Goal: Manage account settings

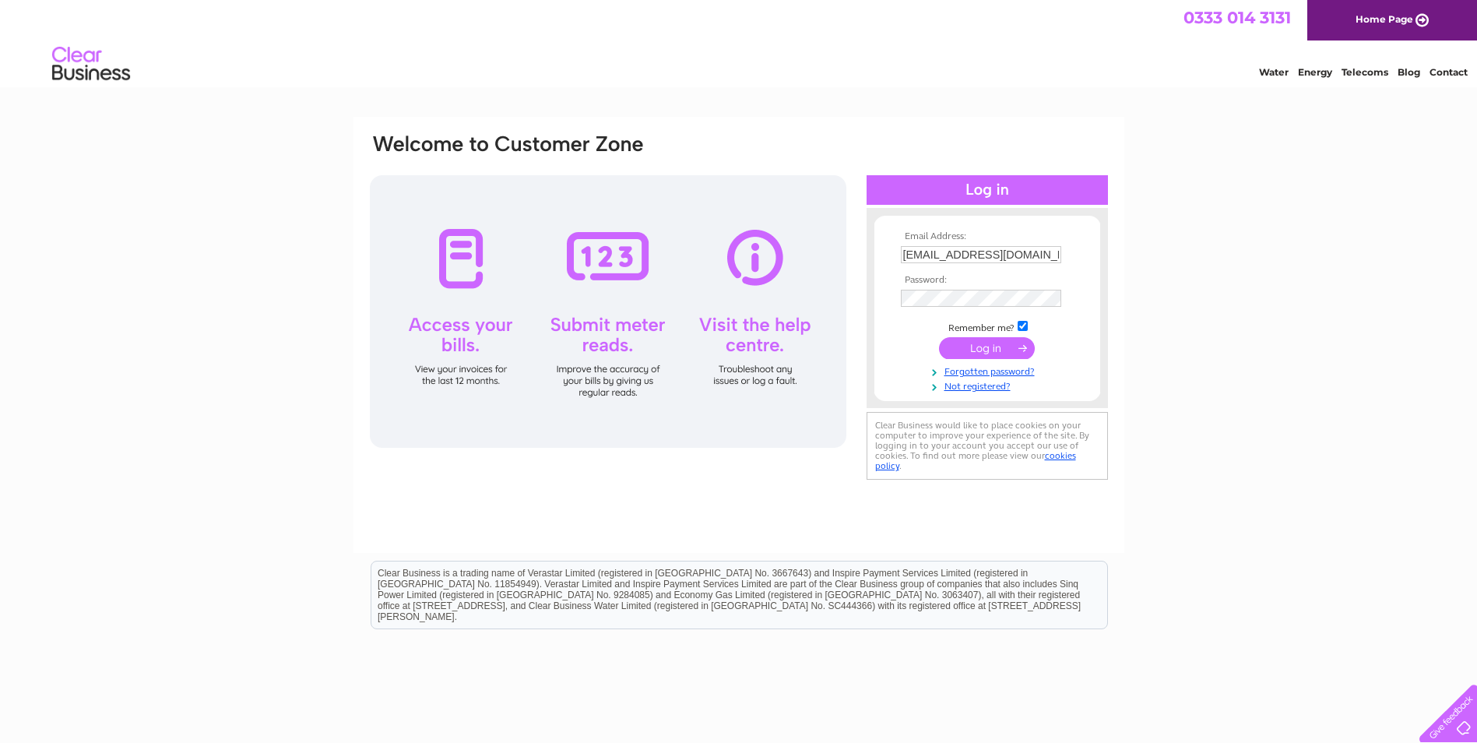
click at [987, 347] on input "submit" at bounding box center [987, 348] width 96 height 22
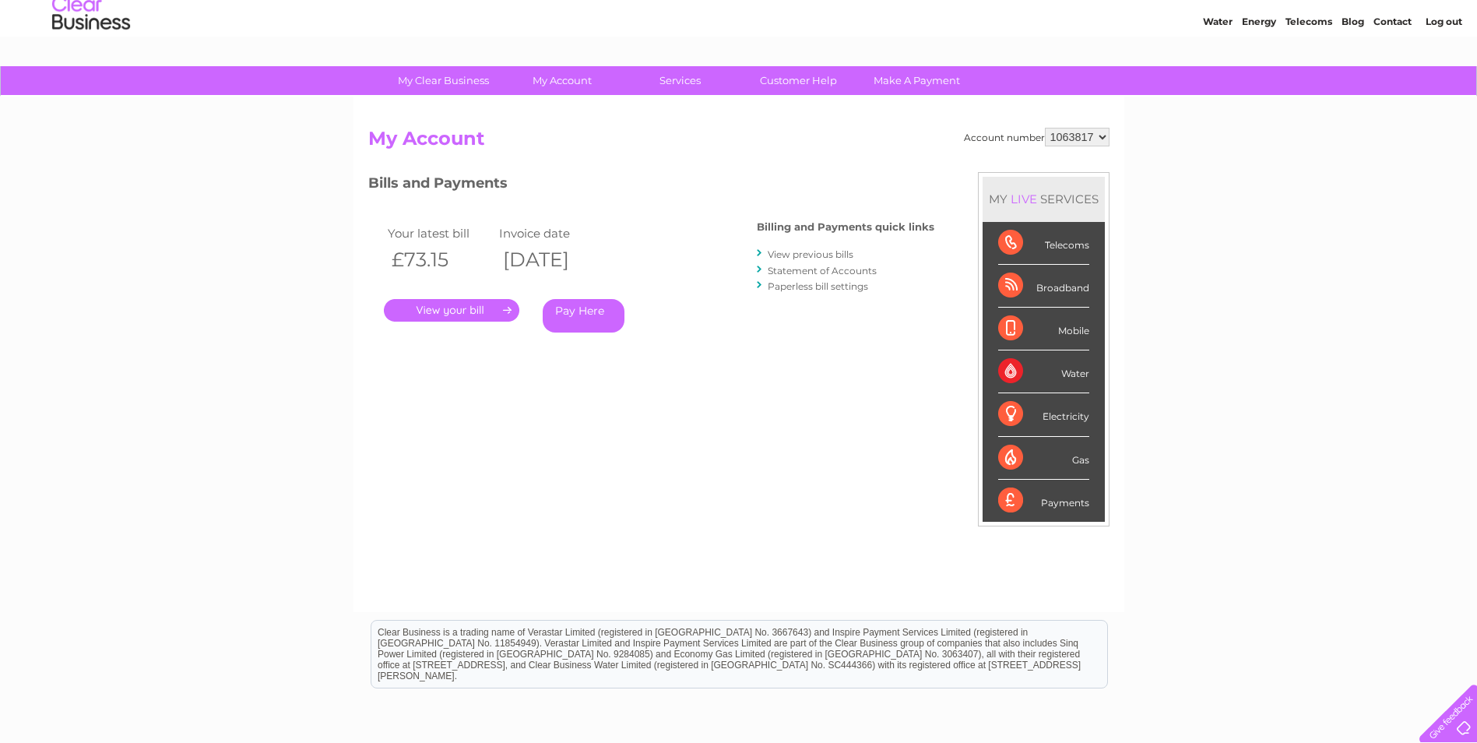
scroll to position [78, 0]
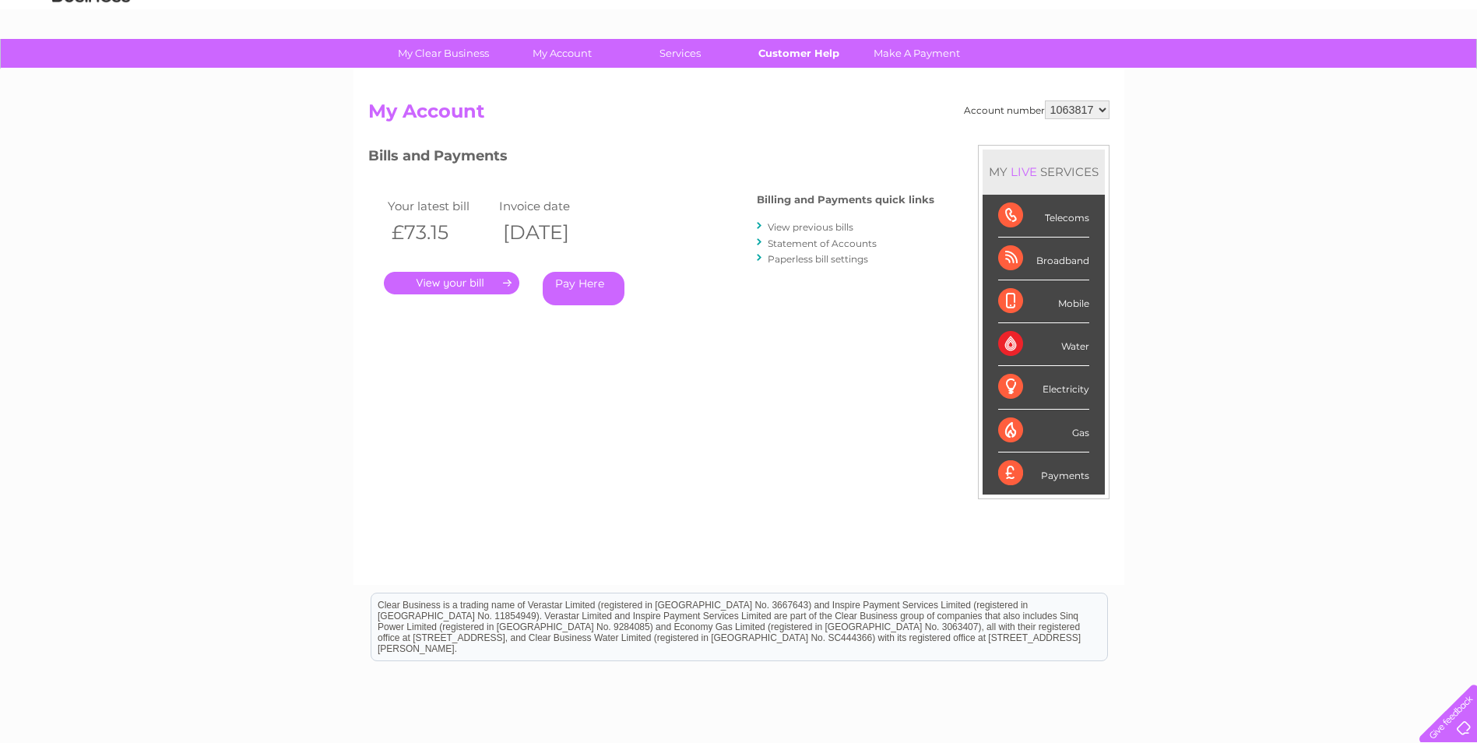
click at [806, 54] on link "Customer Help" at bounding box center [798, 53] width 128 height 29
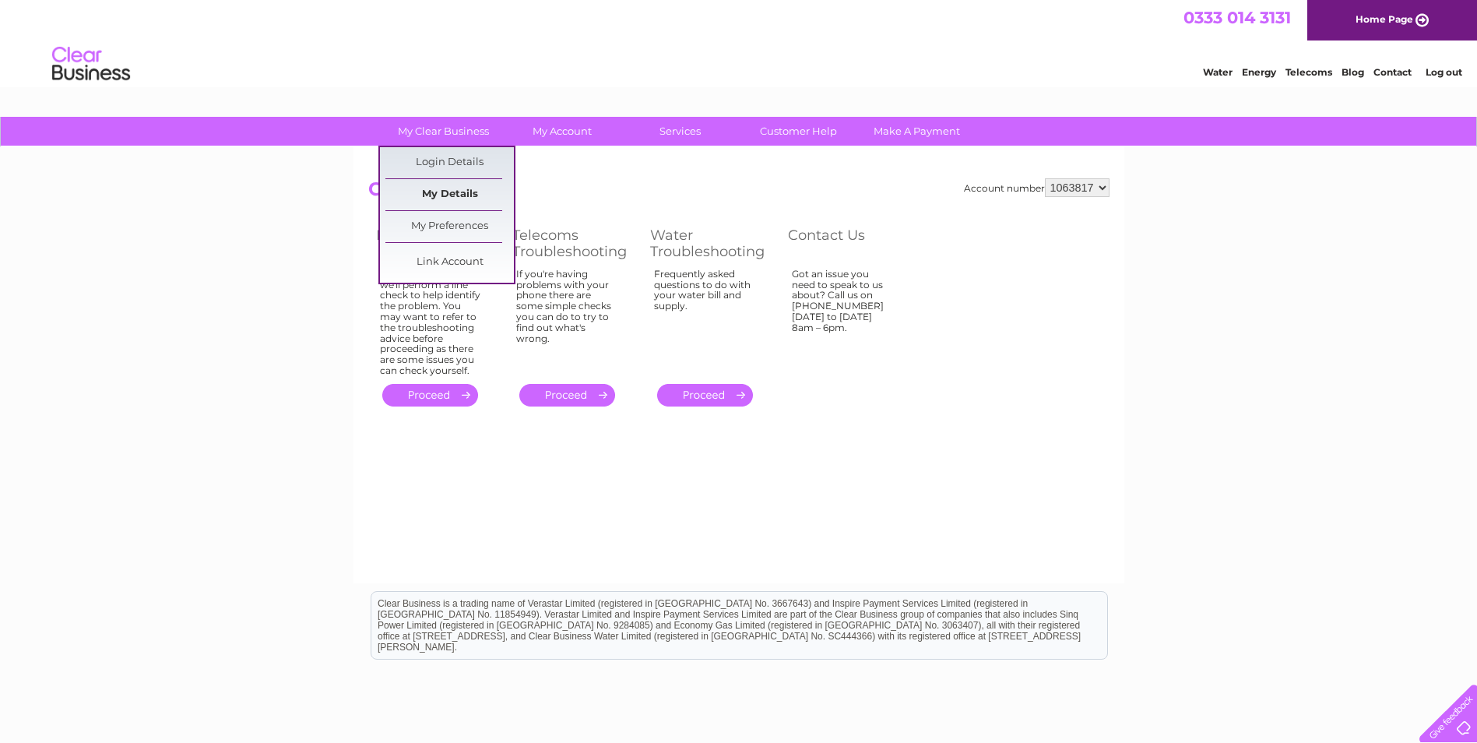
click at [438, 195] on link "My Details" at bounding box center [449, 194] width 128 height 31
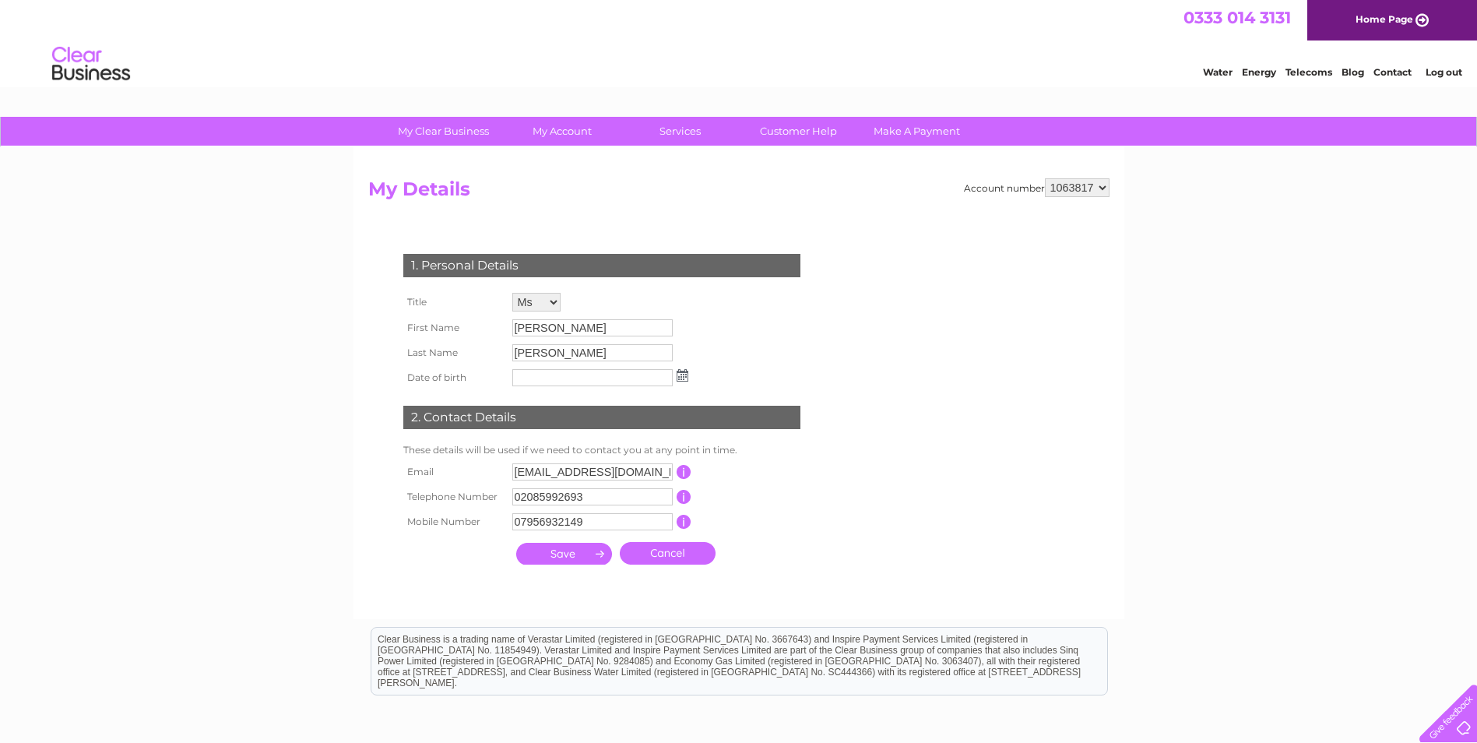
click at [554, 301] on select "Mr Mrs Ms Miss Dr Rev Prof Other" at bounding box center [536, 302] width 48 height 19
select select "Mr"
click at [512, 293] on select "Mr Mrs Ms Miss Dr Rev Prof Other" at bounding box center [537, 303] width 50 height 20
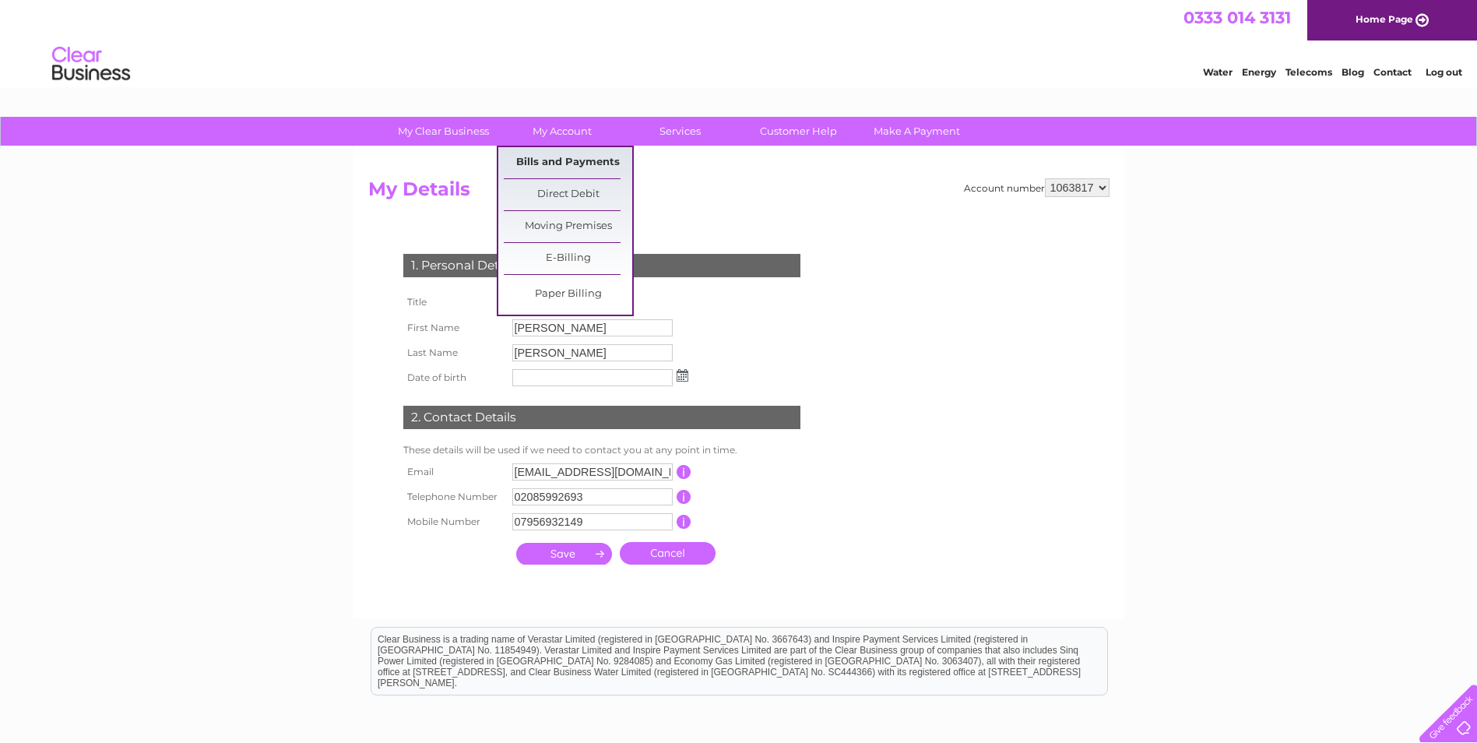
click at [544, 158] on link "Bills and Payments" at bounding box center [568, 162] width 128 height 31
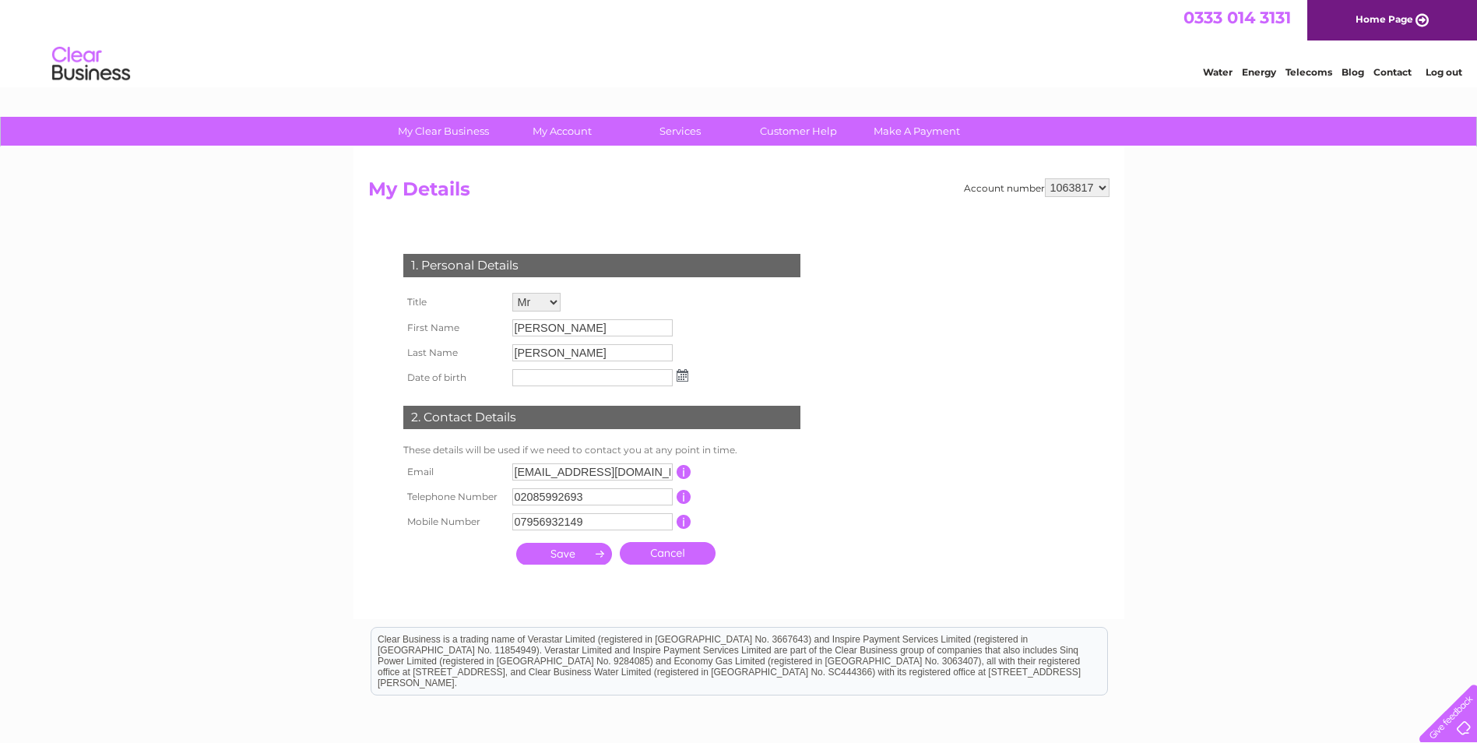
click at [575, 555] on input "submit" at bounding box center [564, 554] width 96 height 22
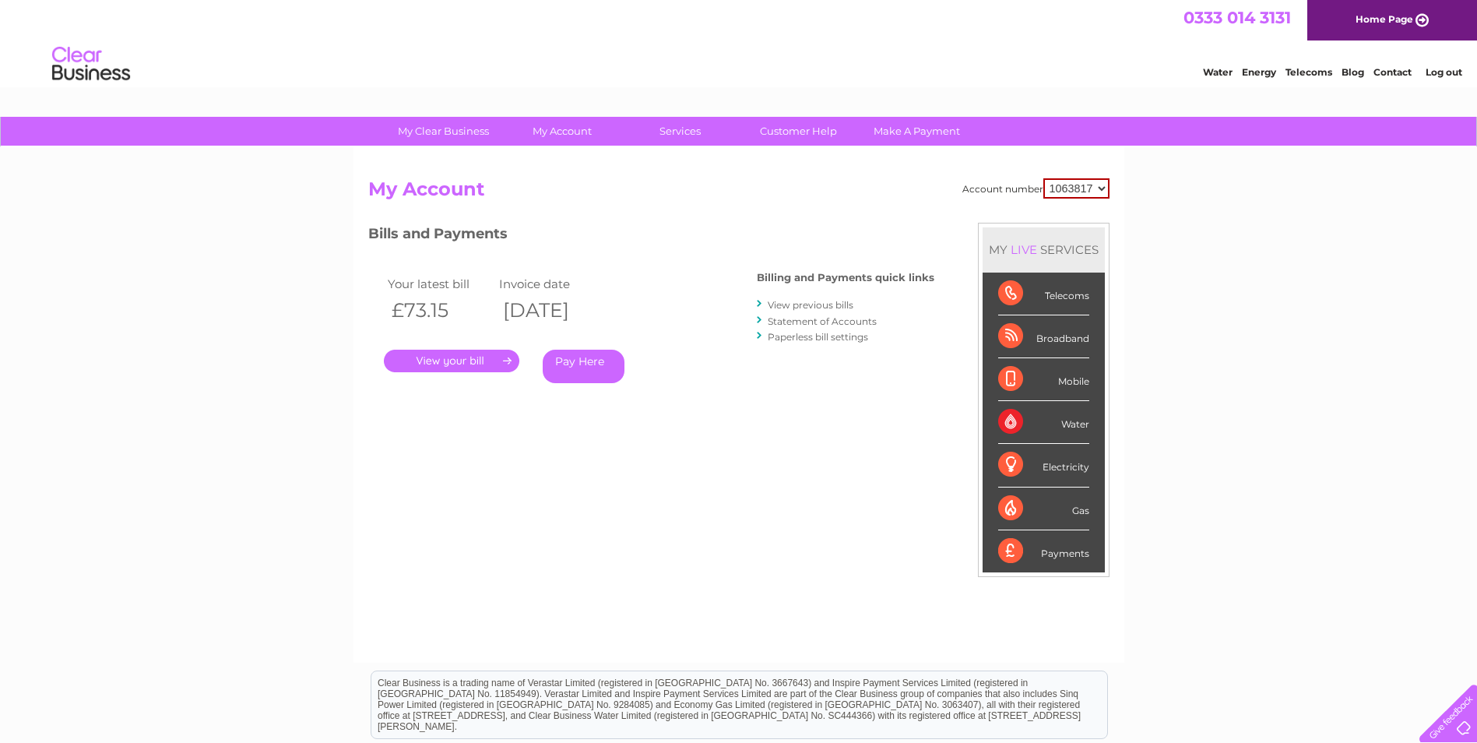
click at [477, 359] on link "." at bounding box center [451, 361] width 135 height 23
